Goal: Find specific page/section: Find specific page/section

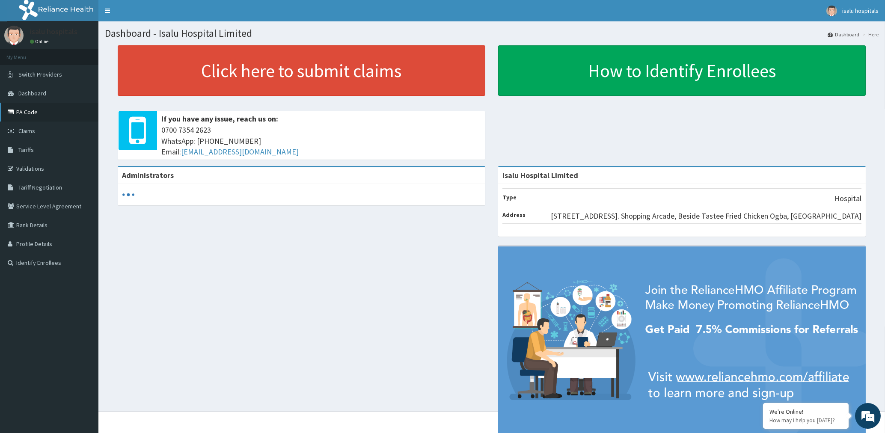
click at [37, 111] on link "PA Code" at bounding box center [49, 112] width 98 height 19
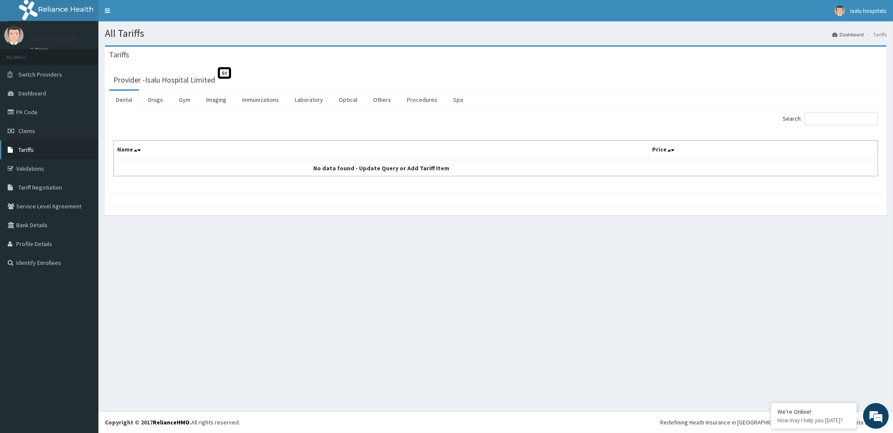
click at [25, 151] on span "Tariffs" at bounding box center [25, 150] width 15 height 8
click at [151, 99] on link "Drugs" at bounding box center [155, 100] width 29 height 18
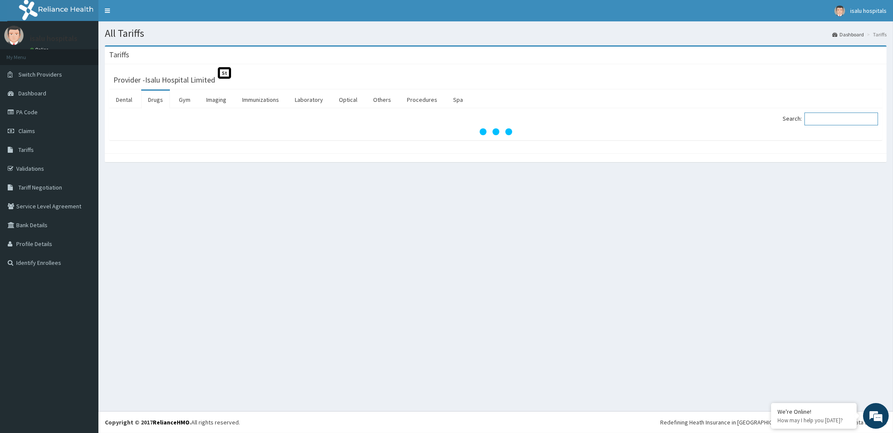
click at [852, 119] on input "Search:" at bounding box center [842, 119] width 74 height 13
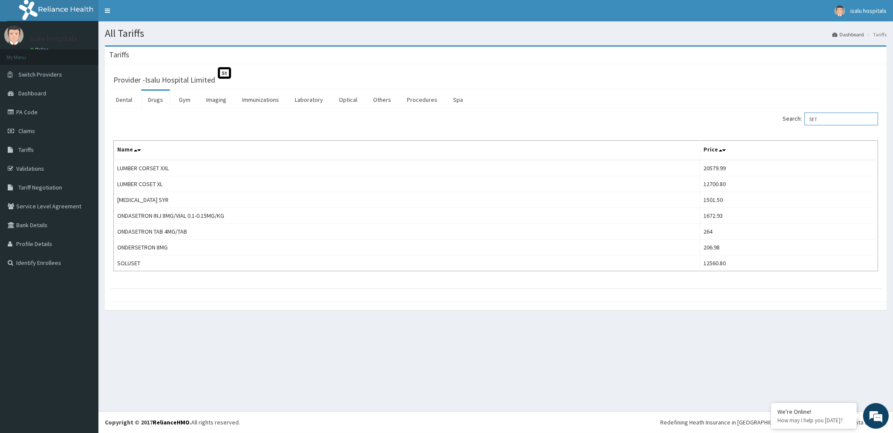
click at [832, 118] on input "SET" at bounding box center [842, 119] width 74 height 13
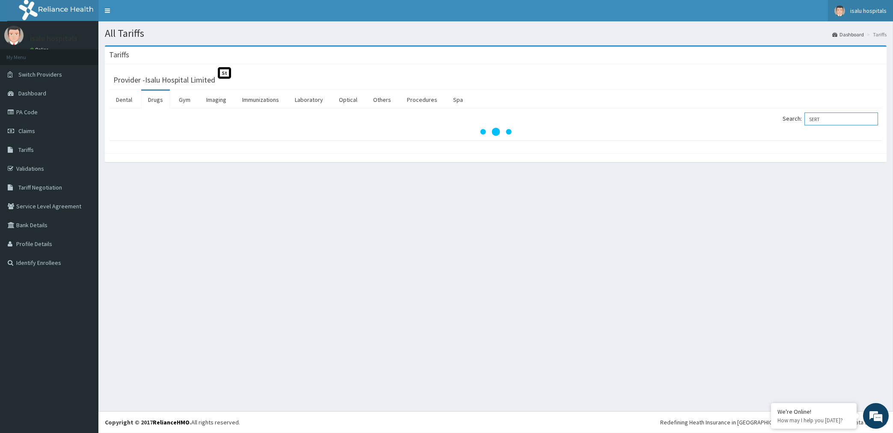
type input "SERT"
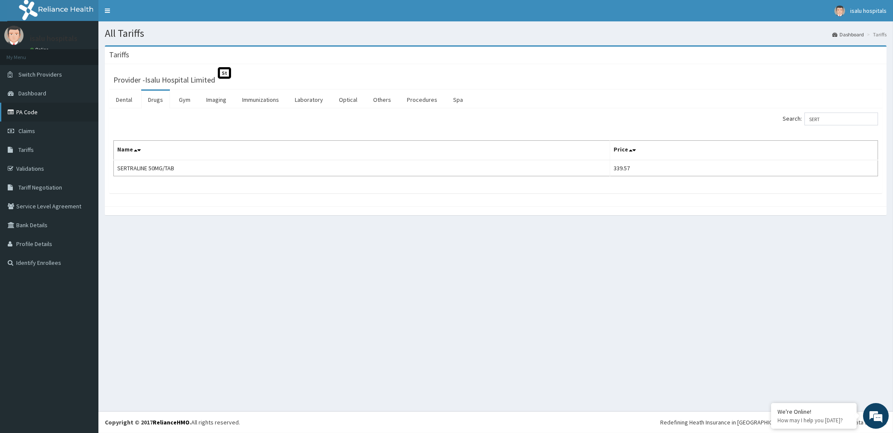
click at [38, 112] on link "PA Code" at bounding box center [49, 112] width 98 height 19
